Goal: Task Accomplishment & Management: Use online tool/utility

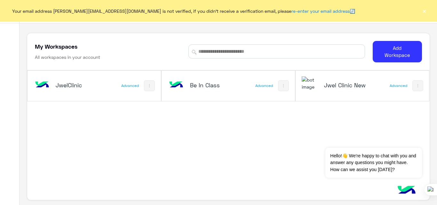
click at [350, 89] on h5 "Jwel Clinic New" at bounding box center [346, 85] width 44 height 8
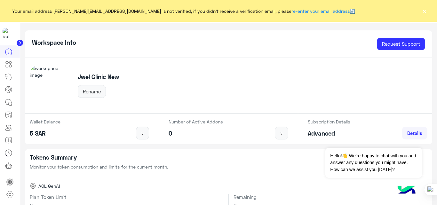
click at [423, 11] on button "×" at bounding box center [424, 11] width 6 height 6
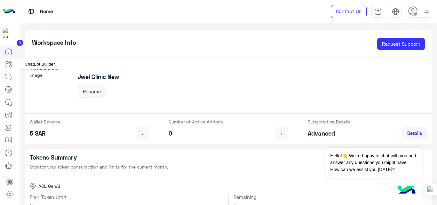
click at [11, 64] on icon at bounding box center [9, 64] width 8 height 8
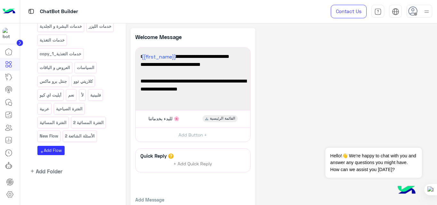
scroll to position [273, 0]
click at [40, 135] on p "New Flow" at bounding box center [49, 135] width 20 height 7
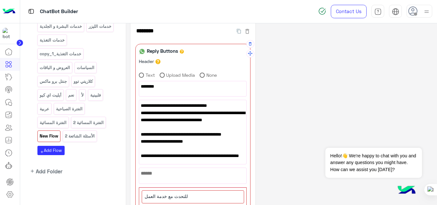
scroll to position [0, 0]
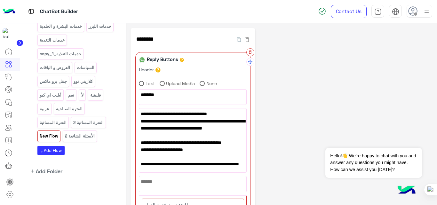
click at [249, 54] on icon "button" at bounding box center [250, 52] width 4 height 4
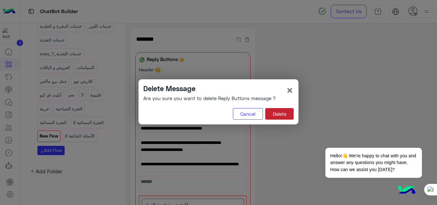
click at [279, 114] on button "Delete" at bounding box center [279, 114] width 28 height 12
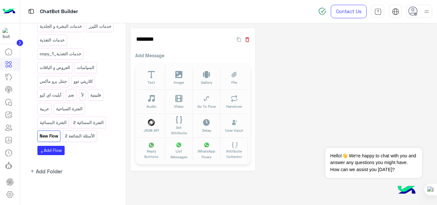
click at [248, 40] on icon "button" at bounding box center [247, 39] width 4 height 5
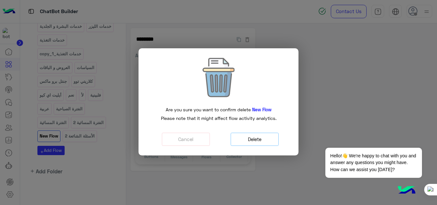
click at [259, 141] on button "Delete" at bounding box center [255, 139] width 48 height 13
click at [181, 142] on button "Cancel" at bounding box center [186, 139] width 48 height 13
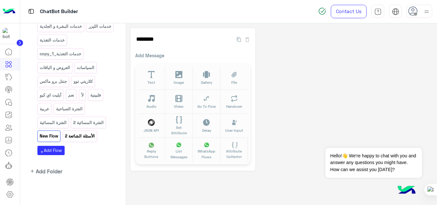
click at [91, 137] on p "الأسئلة الشائعة 2" at bounding box center [80, 135] width 31 height 7
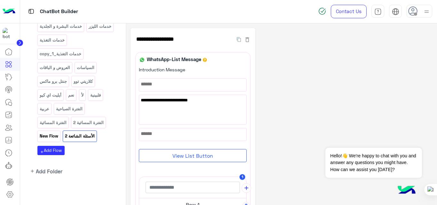
click at [51, 136] on p "New Flow" at bounding box center [49, 135] width 20 height 7
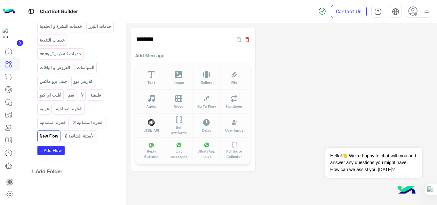
click at [248, 38] on icon "button" at bounding box center [247, 39] width 4 height 5
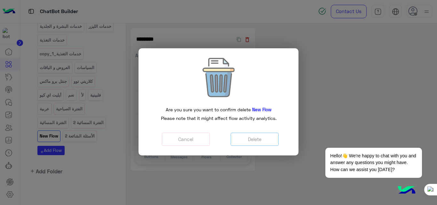
click at [248, 38] on modal-container "Are you sure you want to confirm delete New Flow Please note that it might affe…" at bounding box center [218, 102] width 437 height 205
click at [251, 137] on button "Delete" at bounding box center [255, 139] width 48 height 13
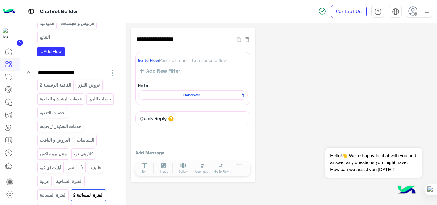
scroll to position [188, 0]
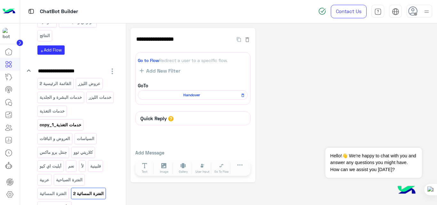
click at [64, 129] on p "خدمات التغذية_copy_1" at bounding box center [60, 124] width 43 height 7
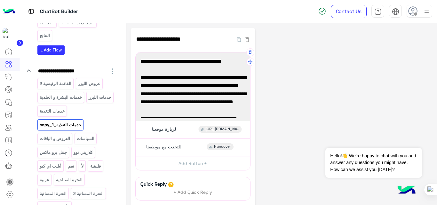
scroll to position [50, 0]
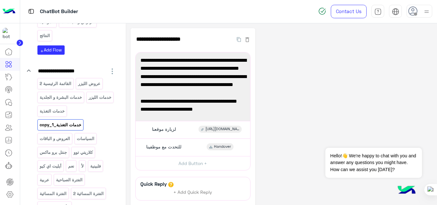
click at [308, 85] on div "**********" at bounding box center [281, 142] width 302 height 229
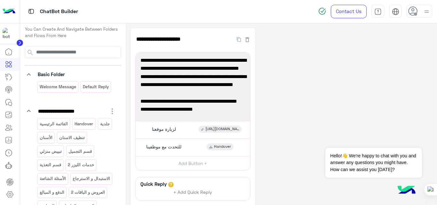
scroll to position [0, 0]
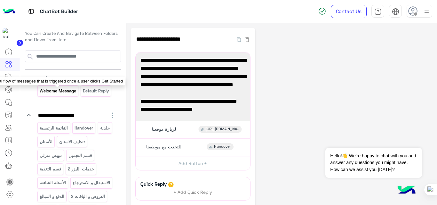
click at [68, 93] on p "Welcome Message" at bounding box center [57, 90] width 37 height 7
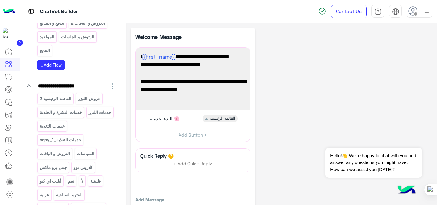
scroll to position [273, 0]
